Goal: Information Seeking & Learning: Learn about a topic

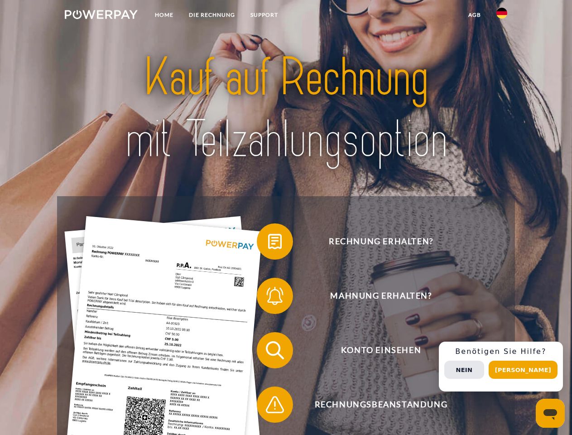
click at [101, 16] on img at bounding box center [101, 14] width 73 height 9
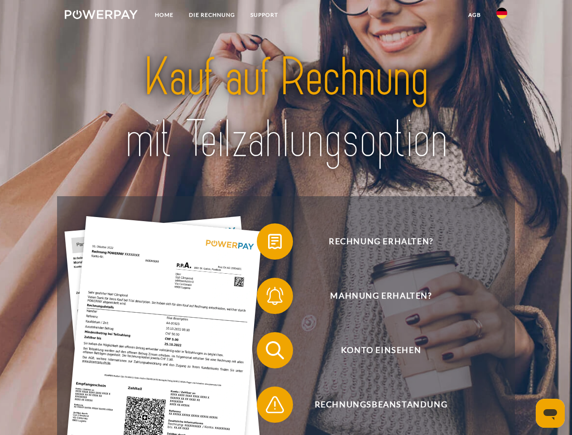
click at [502, 16] on img at bounding box center [502, 13] width 11 height 11
click at [474, 15] on link "agb" at bounding box center [475, 15] width 28 height 16
click at [268, 243] on span at bounding box center [261, 241] width 45 height 45
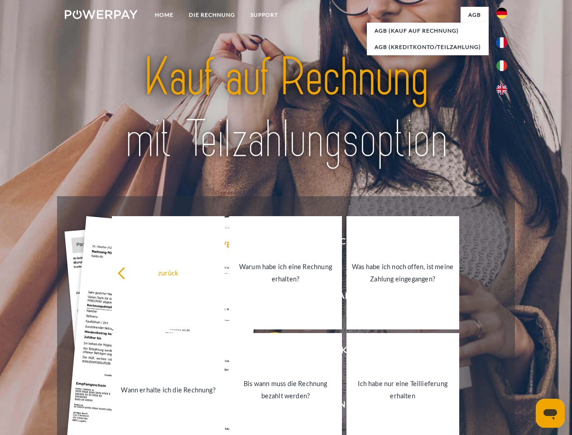
click at [268, 298] on link "Warum habe ich eine Rechnung erhalten?" at bounding box center [285, 272] width 113 height 113
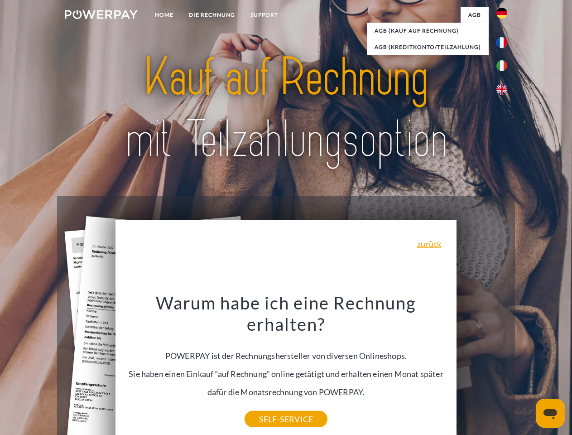
click at [268, 352] on div "Warum habe ich eine Rechnung erhalten? POWERPAY ist der Rechnungshersteller von…" at bounding box center [286, 355] width 331 height 127
click at [268, 406] on div "Warum habe ich eine Rechnung erhalten? POWERPAY ist der Rechnungshersteller von…" at bounding box center [286, 355] width 331 height 127
click at [504, 367] on div "Rechnung erhalten? Mahnung erhalten? Konto einsehen" at bounding box center [286, 377] width 458 height 363
click at [482, 368] on span "Konto einsehen" at bounding box center [381, 350] width 222 height 36
click at [527, 370] on header "Home DIE RECHNUNG SUPPORT" at bounding box center [286, 313] width 572 height 626
